Goal: Check status: Check status

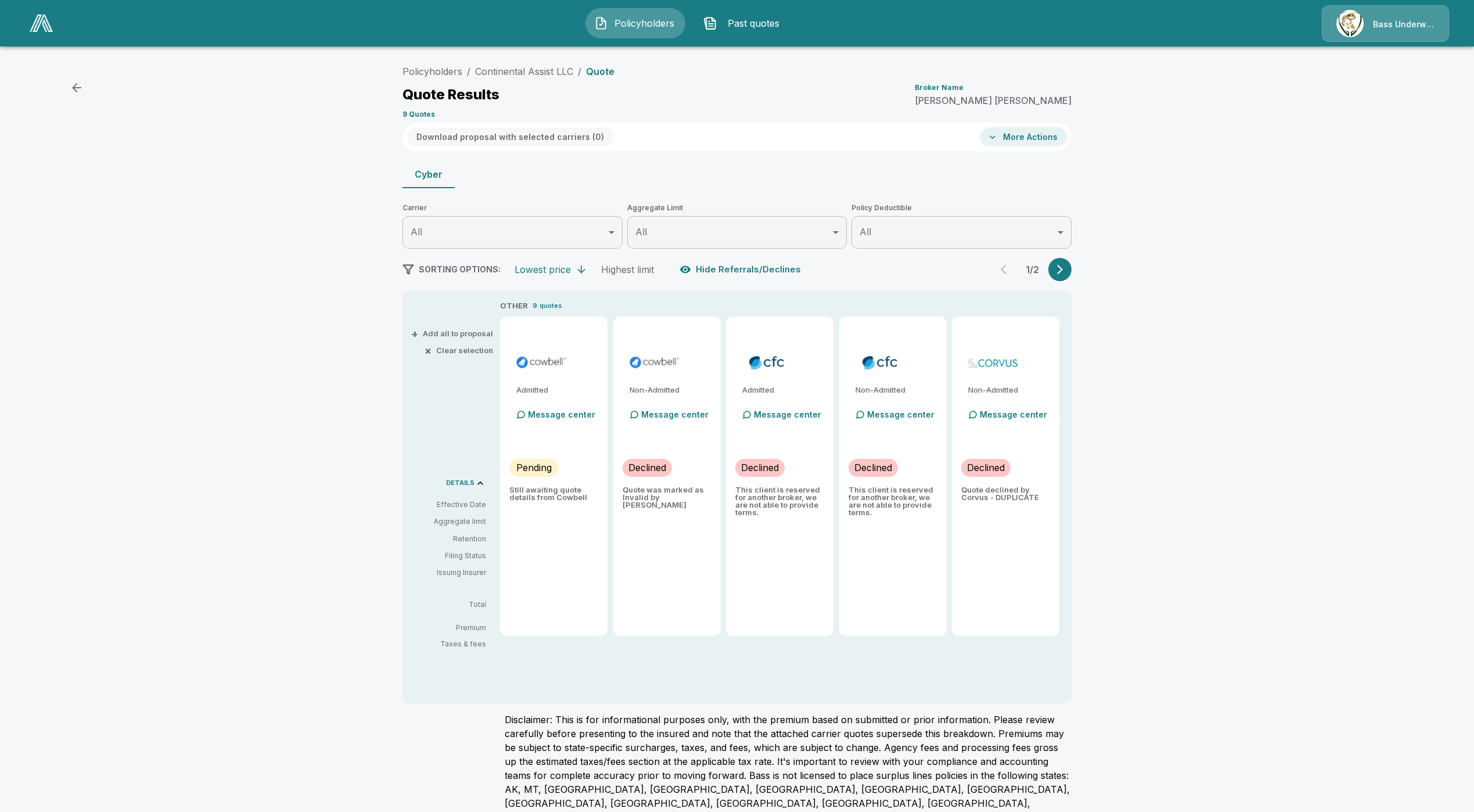
click at [35, 303] on div "Policyholders / Continental Assist LLC / Quote Quote Results Broker Name Dylan …" at bounding box center [737, 460] width 1474 height 810
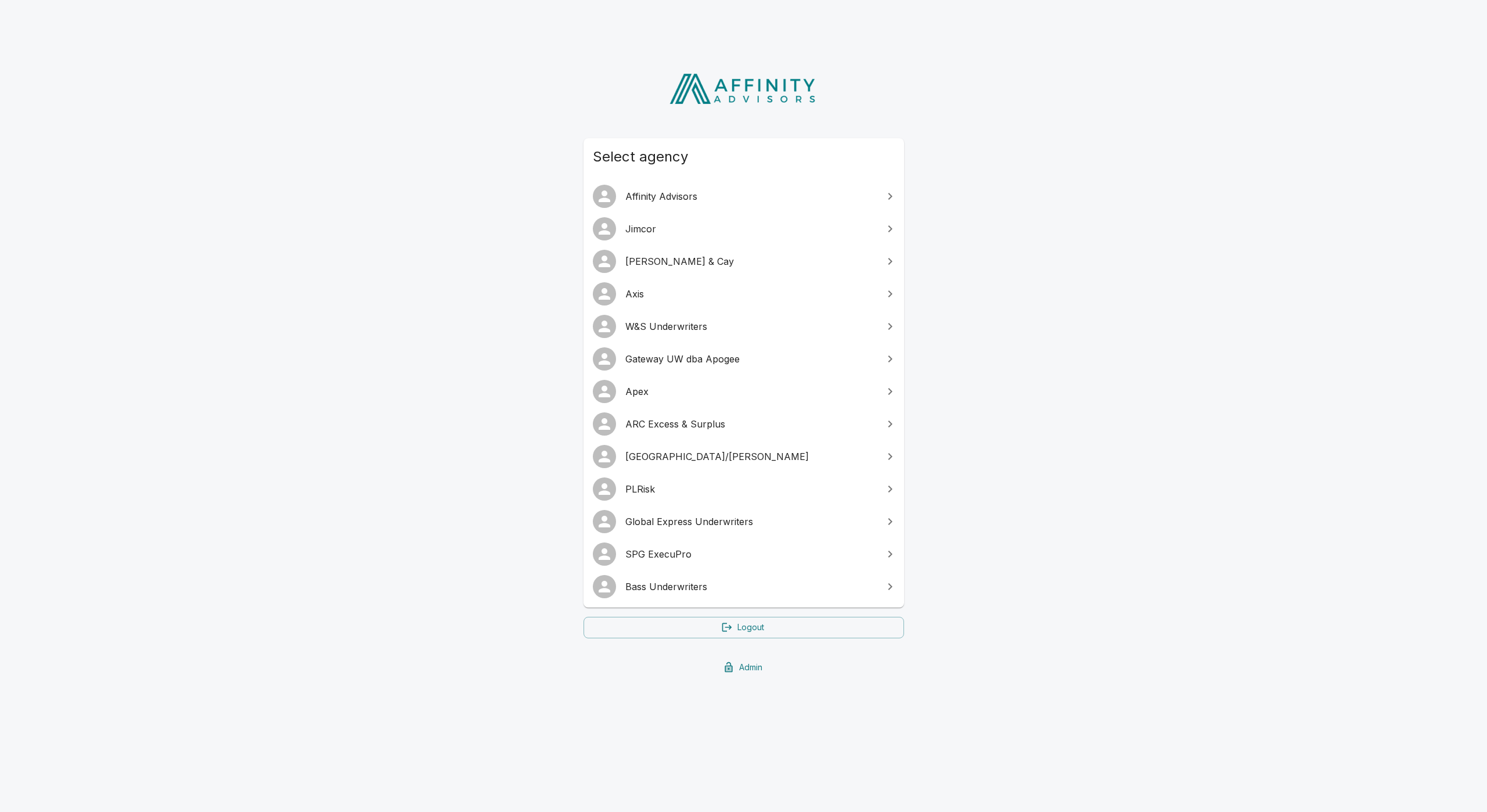
click at [667, 577] on link "Bass Underwriters" at bounding box center [744, 586] width 321 height 32
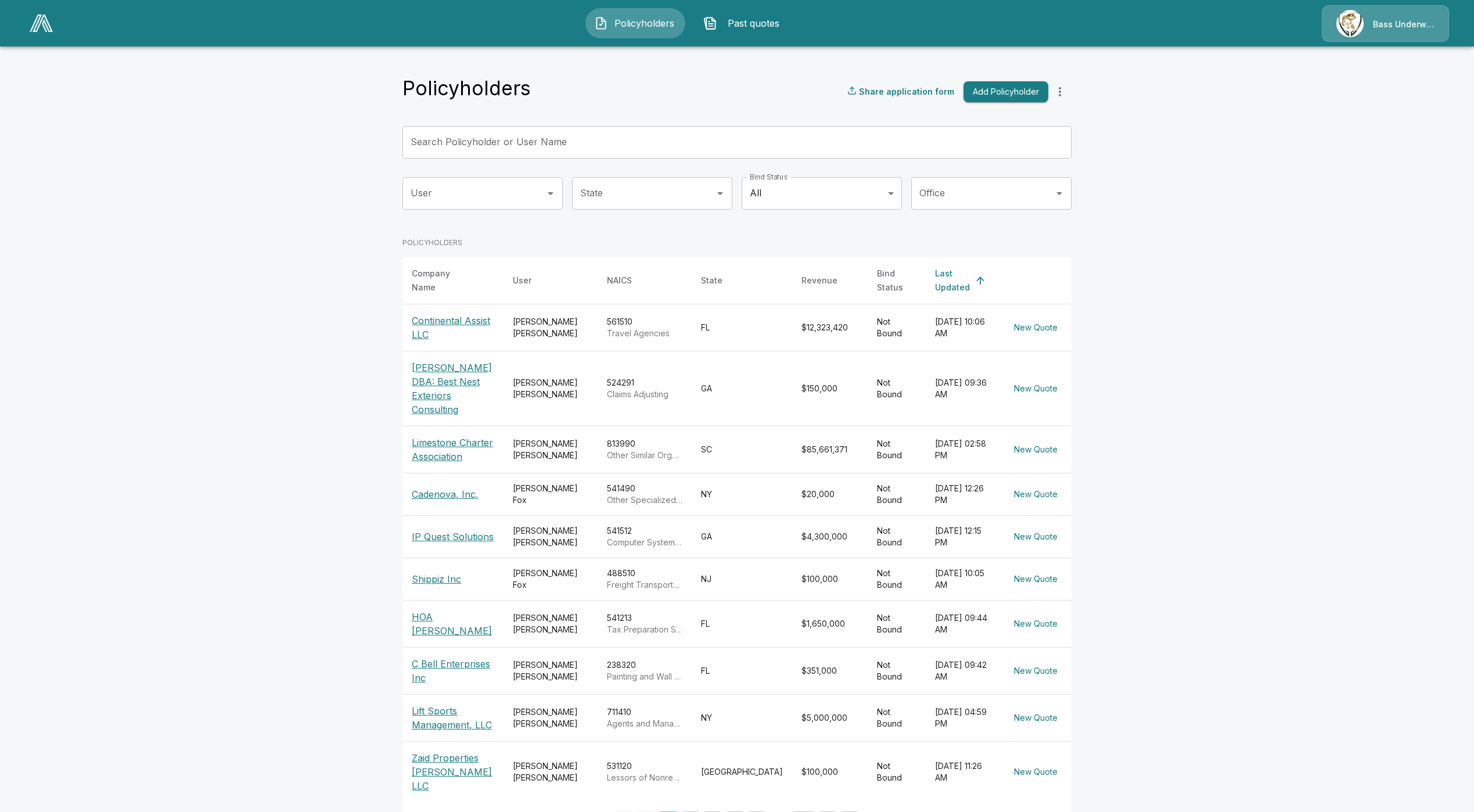
click at [741, 36] on button "Past quotes" at bounding box center [744, 23] width 100 height 30
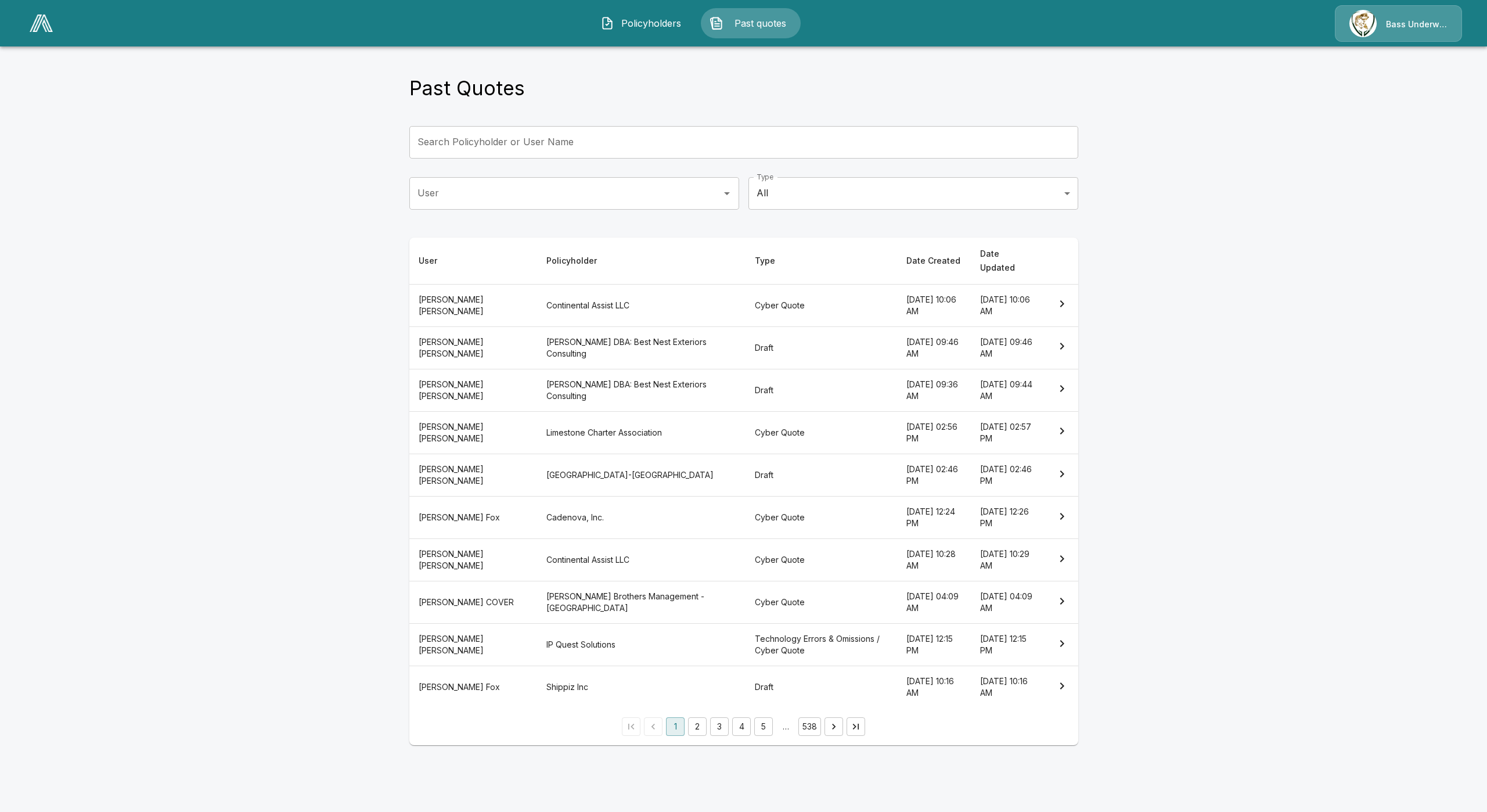
click at [579, 339] on th "[PERSON_NAME] DBA: Best Nest Exteriors Consulting" at bounding box center [642, 347] width 208 height 42
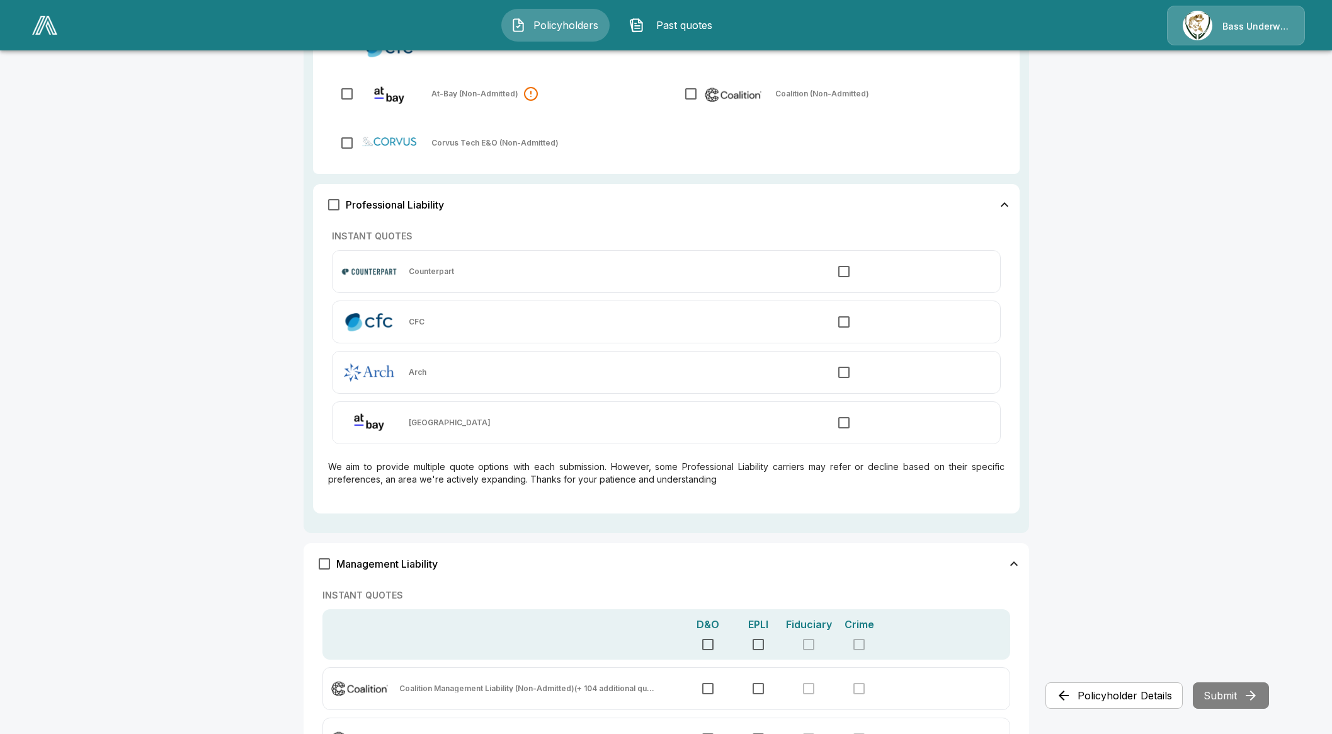
scroll to position [684, 0]
